Goal: Task Accomplishment & Management: Complete application form

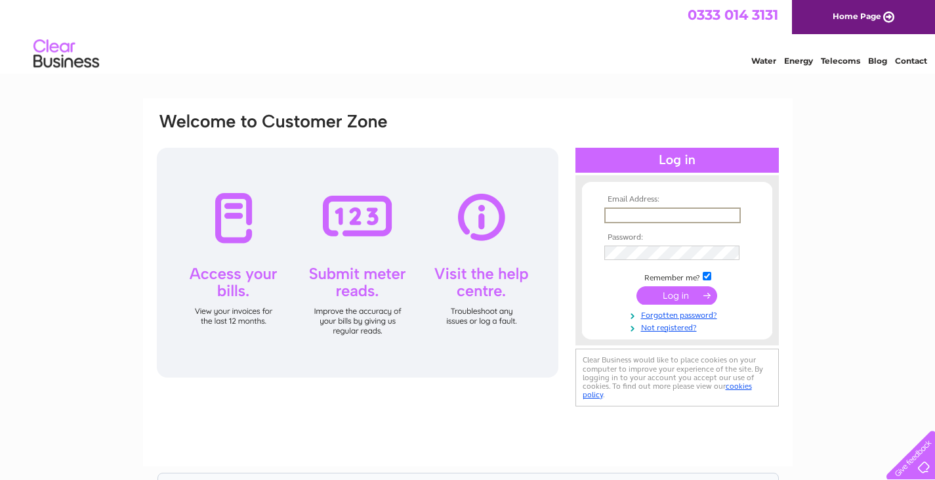
click at [648, 211] on input "text" at bounding box center [672, 215] width 136 height 16
type input "info@greatbritishrevivals.co.uk"
click at [699, 315] on link "Forgotten password?" at bounding box center [678, 314] width 149 height 12
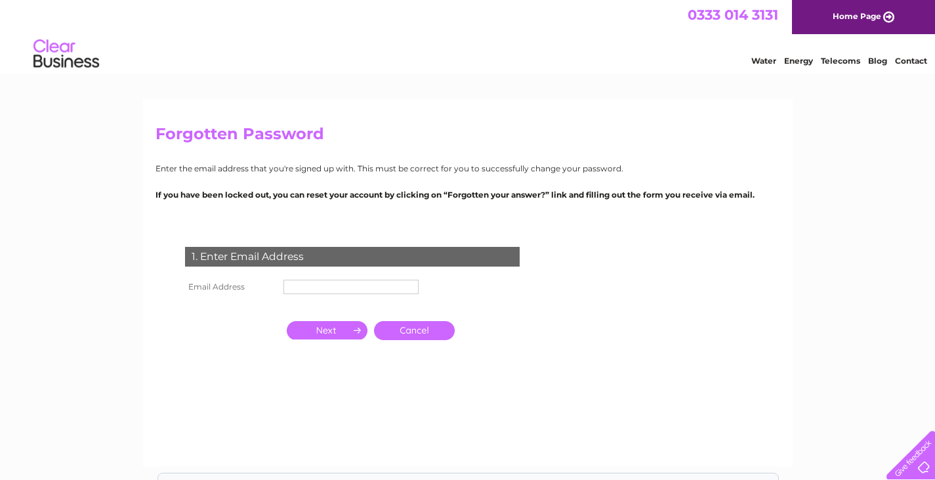
click at [304, 286] on input "text" at bounding box center [350, 286] width 135 height 14
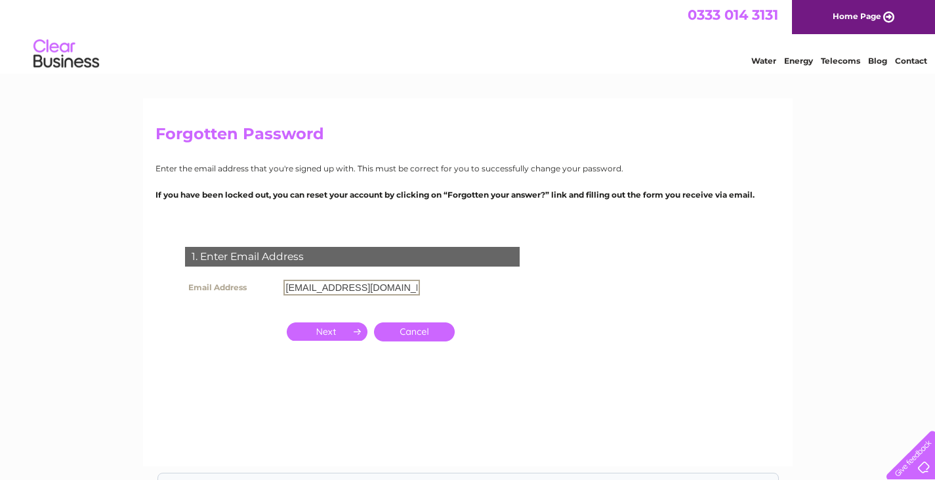
click at [325, 329] on input "button" at bounding box center [327, 331] width 81 height 18
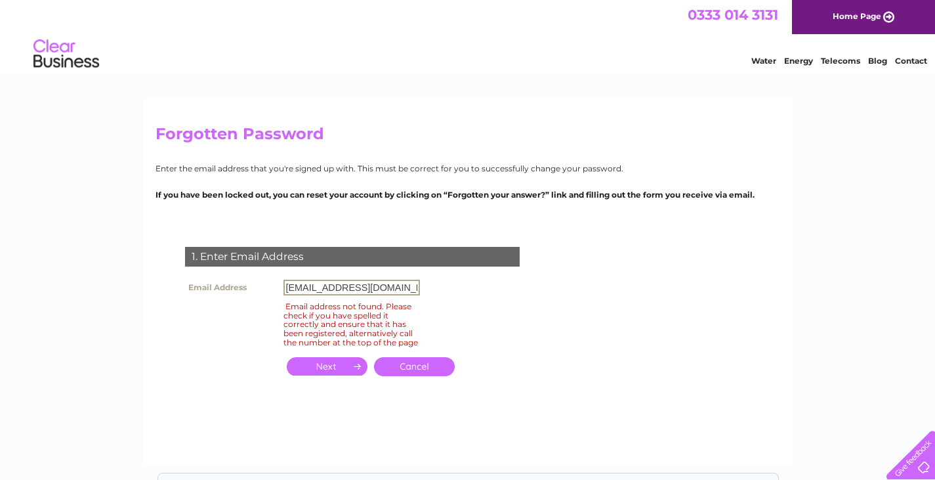
click at [300, 287] on input "info@greatbritishrevivals.co.uk" at bounding box center [351, 287] width 136 height 16
type input "jo@greatbritishrevivals.co.uk"
click at [330, 373] on input "button" at bounding box center [327, 366] width 81 height 18
click at [424, 371] on link "Cancel" at bounding box center [414, 366] width 81 height 19
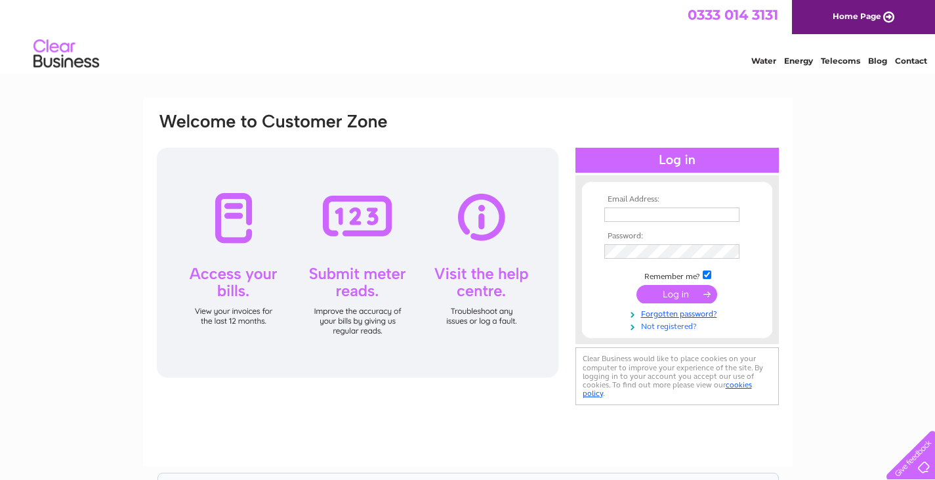
click at [666, 326] on link "Not registered?" at bounding box center [678, 325] width 149 height 12
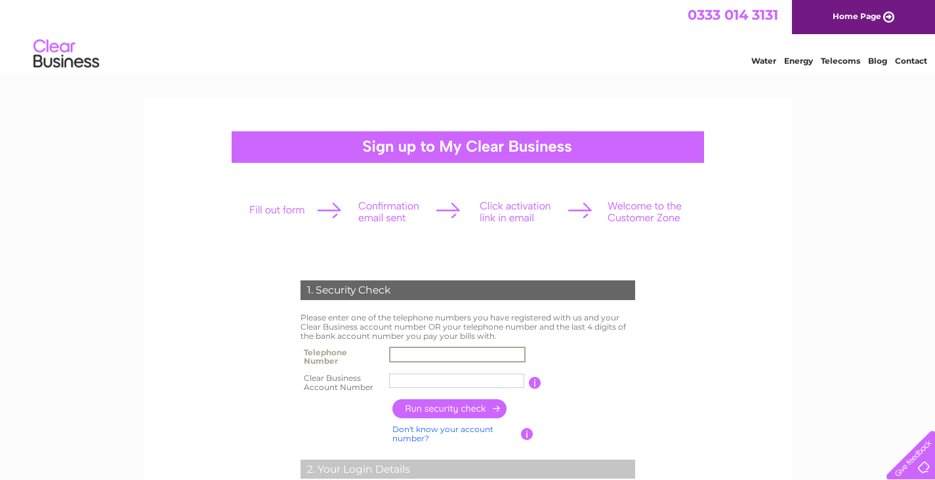
click at [401, 354] on input "text" at bounding box center [457, 354] width 136 height 16
type input "07771939886"
click at [527, 428] on input "button" at bounding box center [527, 433] width 12 height 12
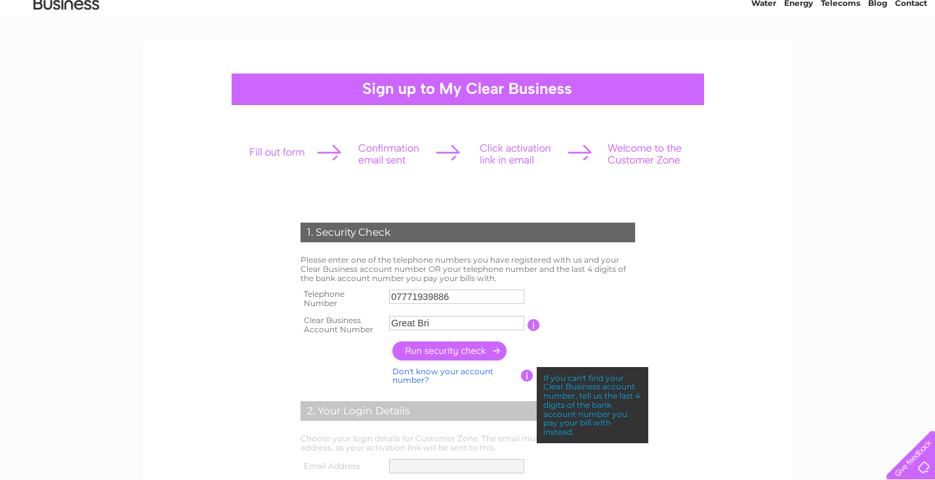
scroll to position [51, 0]
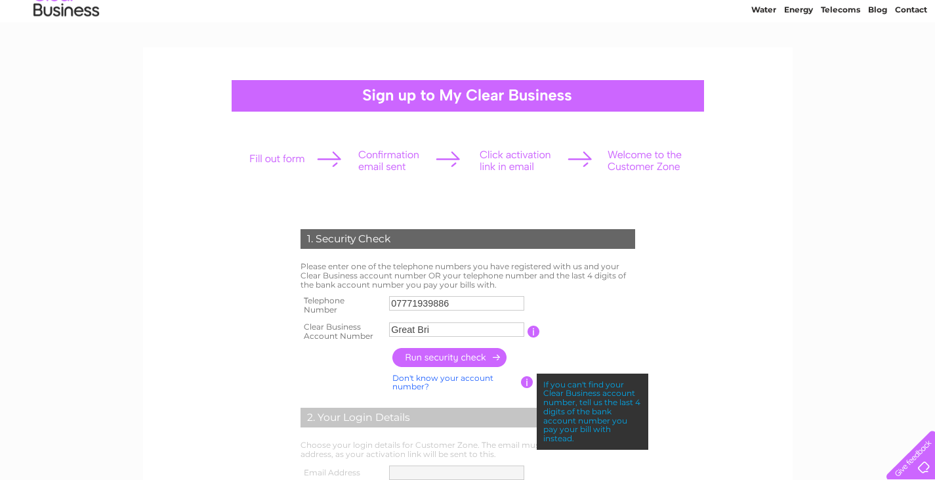
click at [435, 337] on label at bounding box center [458, 339] width 139 height 4
click at [435, 337] on input "Great Bri" at bounding box center [456, 329] width 135 height 14
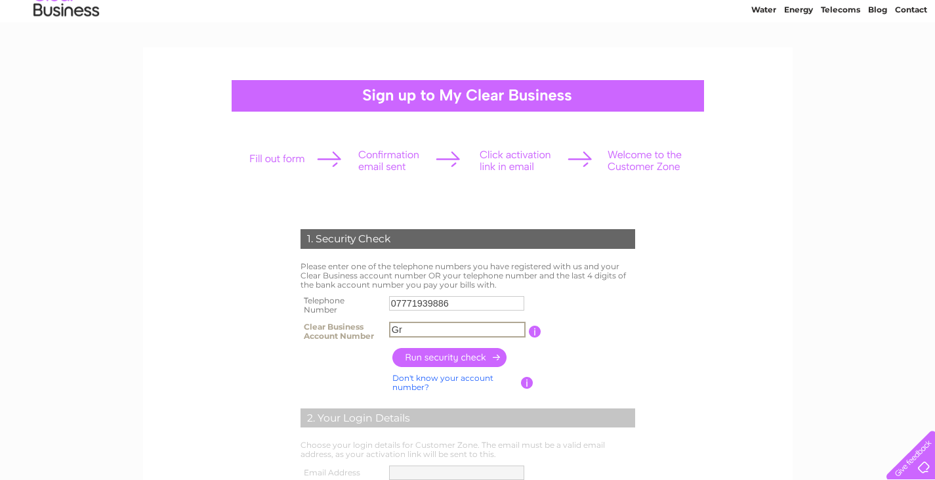
type input "G"
click at [445, 354] on input "button" at bounding box center [449, 357] width 115 height 19
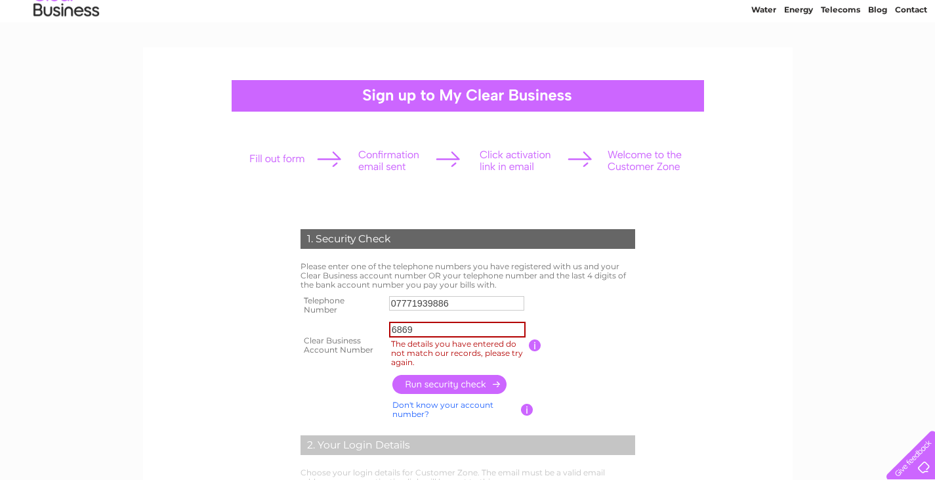
click at [422, 329] on input "6869" at bounding box center [457, 329] width 136 height 16
type input "6"
type input "6760"
click at [450, 382] on input "button" at bounding box center [449, 384] width 115 height 19
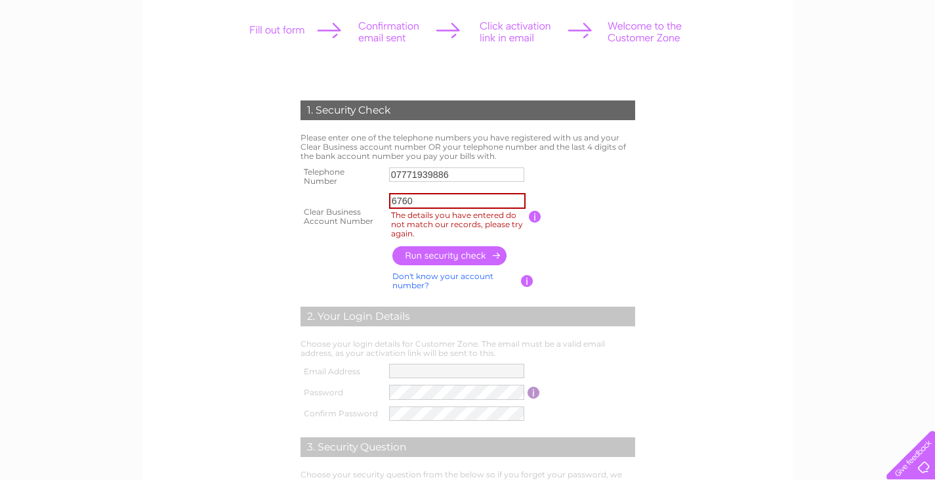
scroll to position [172, 0]
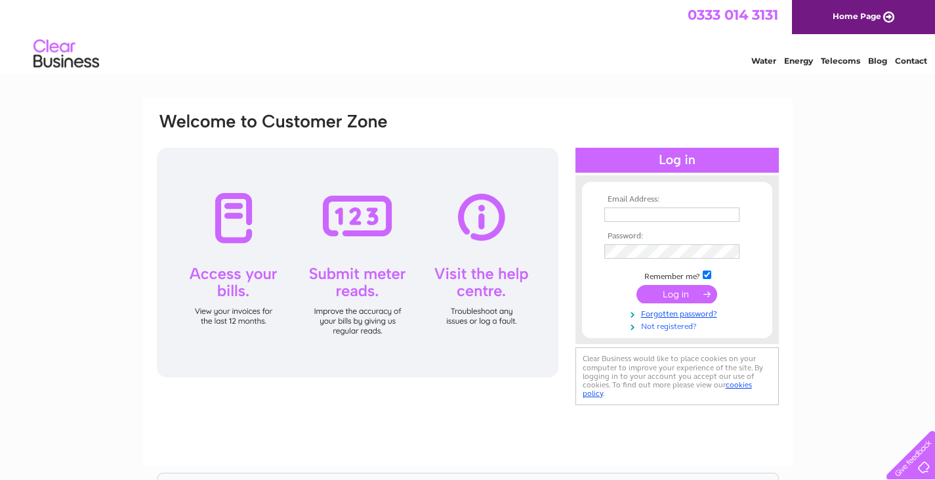
click at [669, 323] on link "Not registered?" at bounding box center [678, 325] width 149 height 12
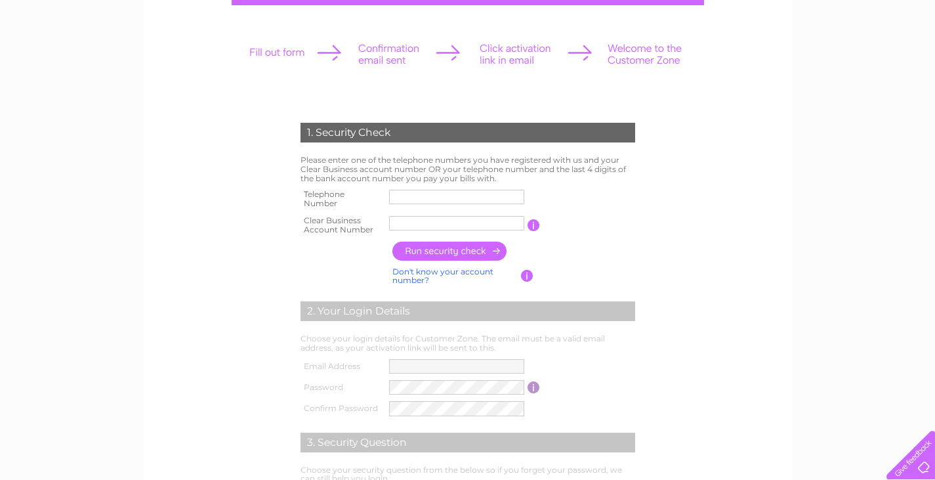
scroll to position [159, 0]
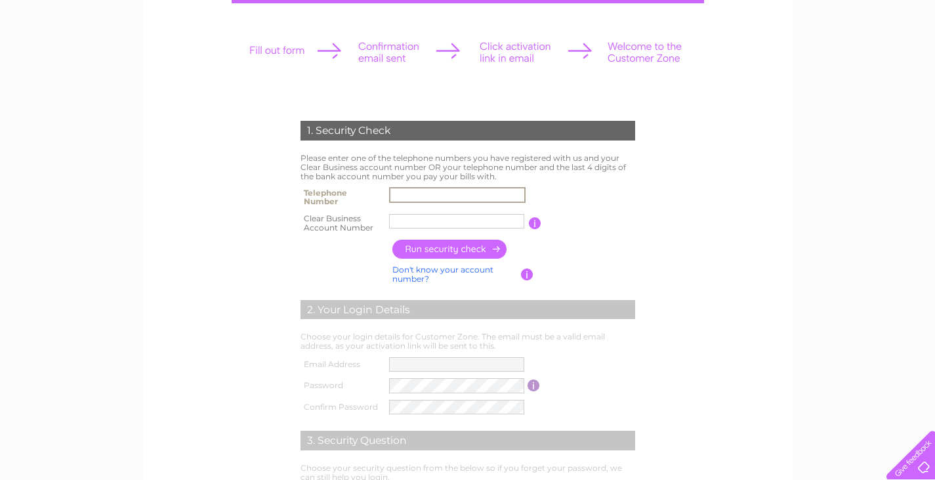
click at [403, 194] on input "text" at bounding box center [457, 195] width 136 height 16
type input "07771939886"
click at [398, 217] on input "text" at bounding box center [456, 221] width 135 height 14
click at [453, 247] on input "button" at bounding box center [449, 248] width 115 height 19
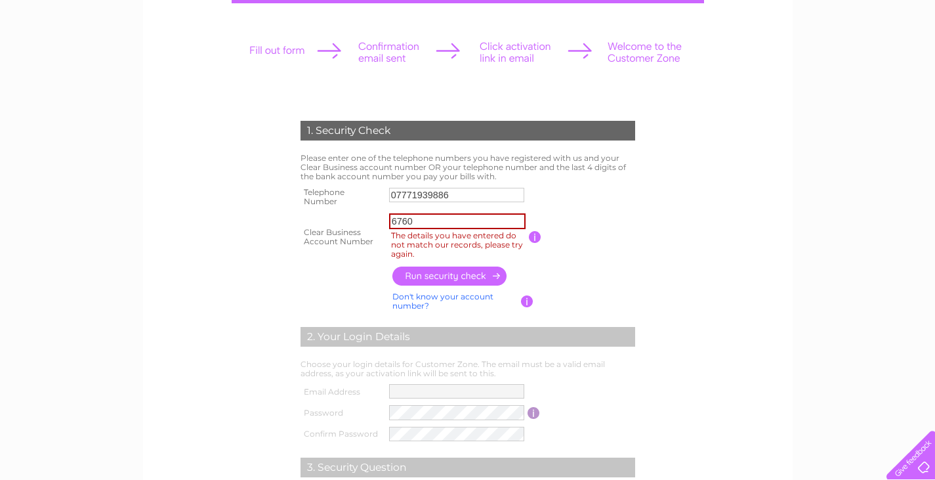
scroll to position [159, 0]
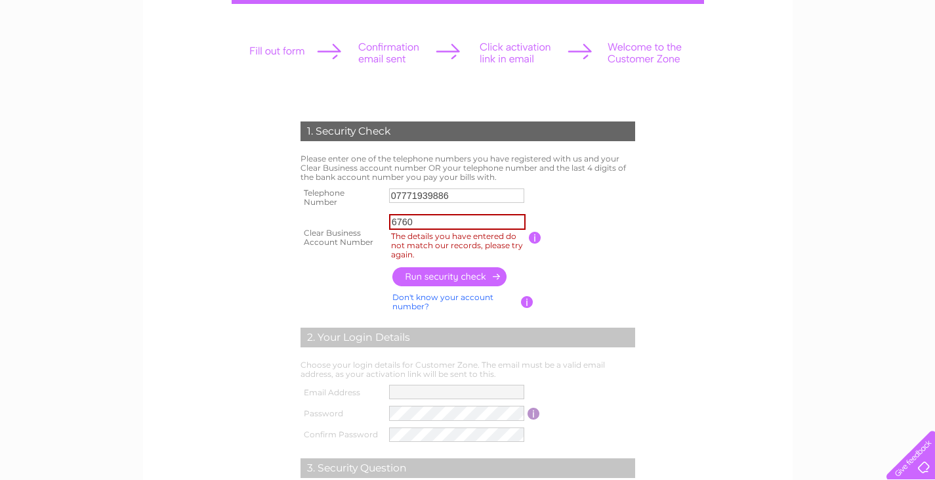
click at [417, 224] on input "6760" at bounding box center [457, 222] width 136 height 16
type input "6"
type input "6869"
click at [444, 275] on input "button" at bounding box center [449, 276] width 115 height 19
